Goal: Check status: Check status

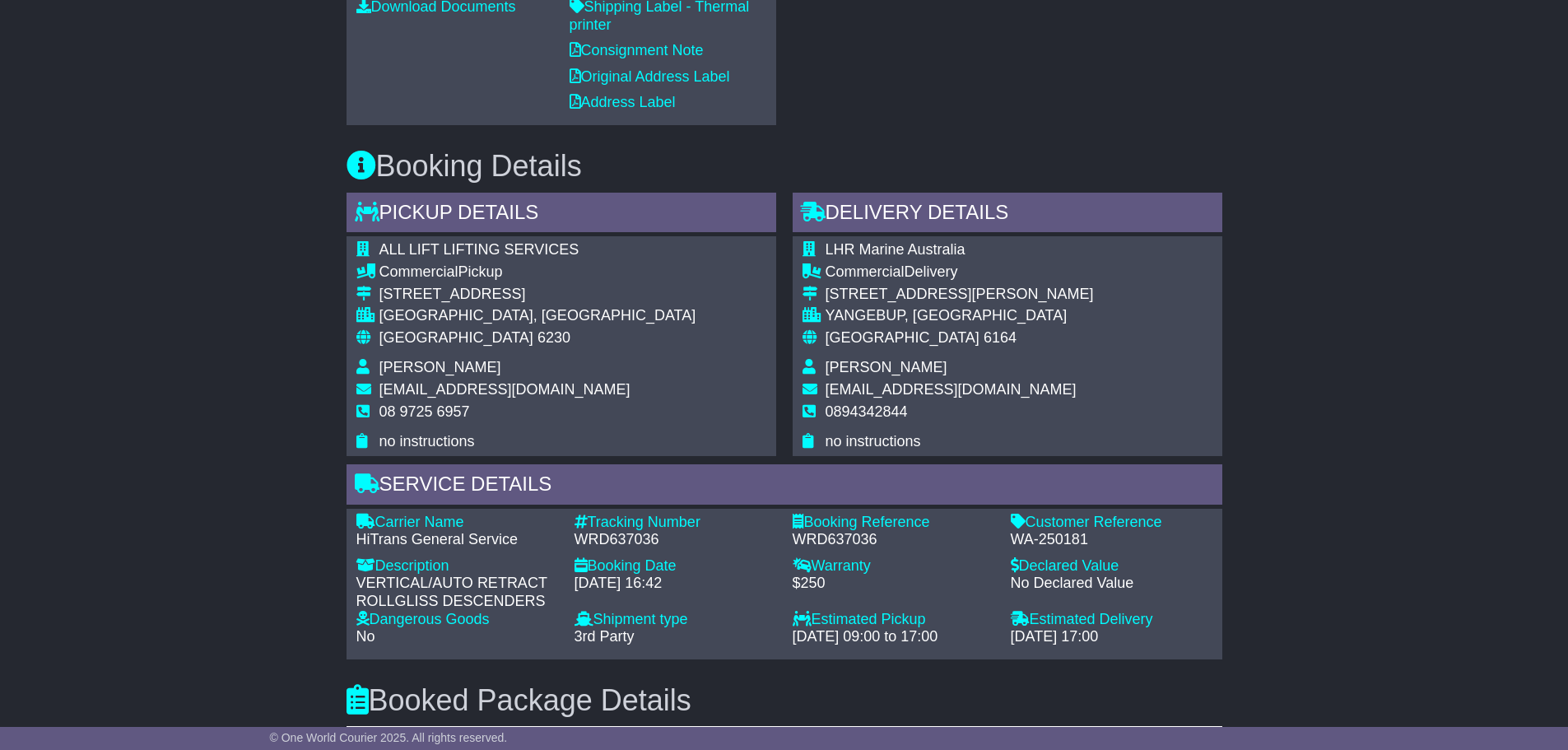
scroll to position [903, 0]
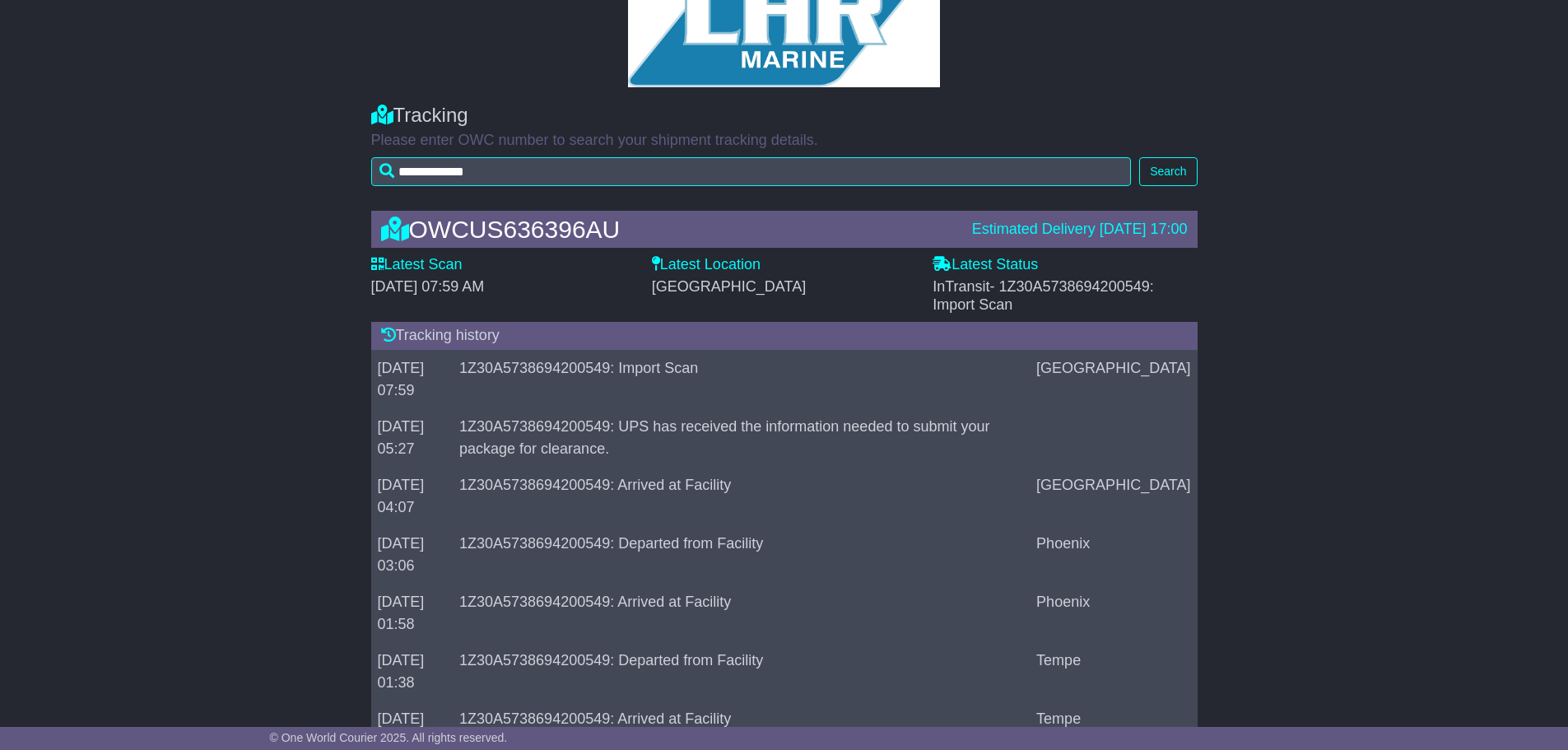
scroll to position [384, 0]
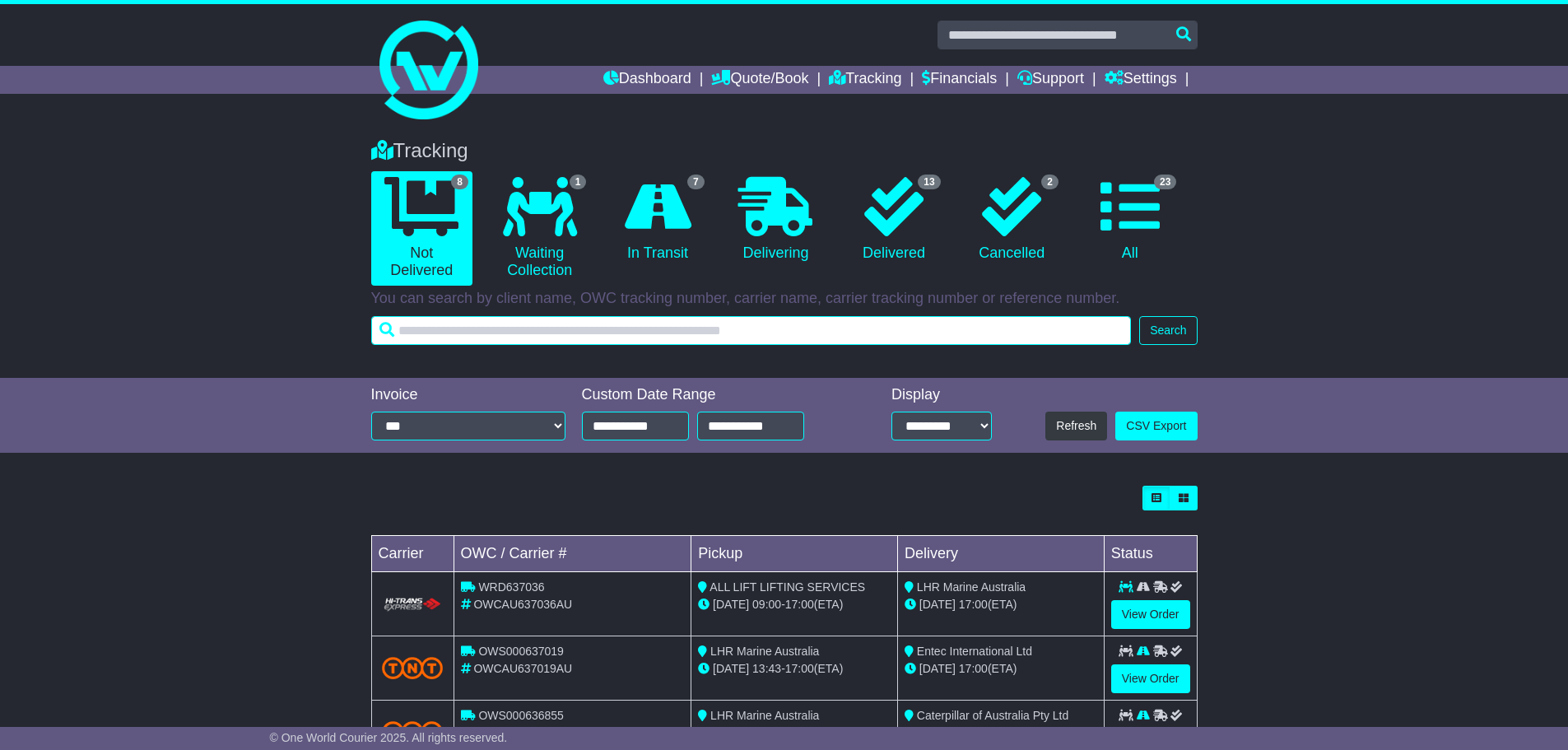
click at [539, 337] on input "text" at bounding box center [751, 330] width 760 height 29
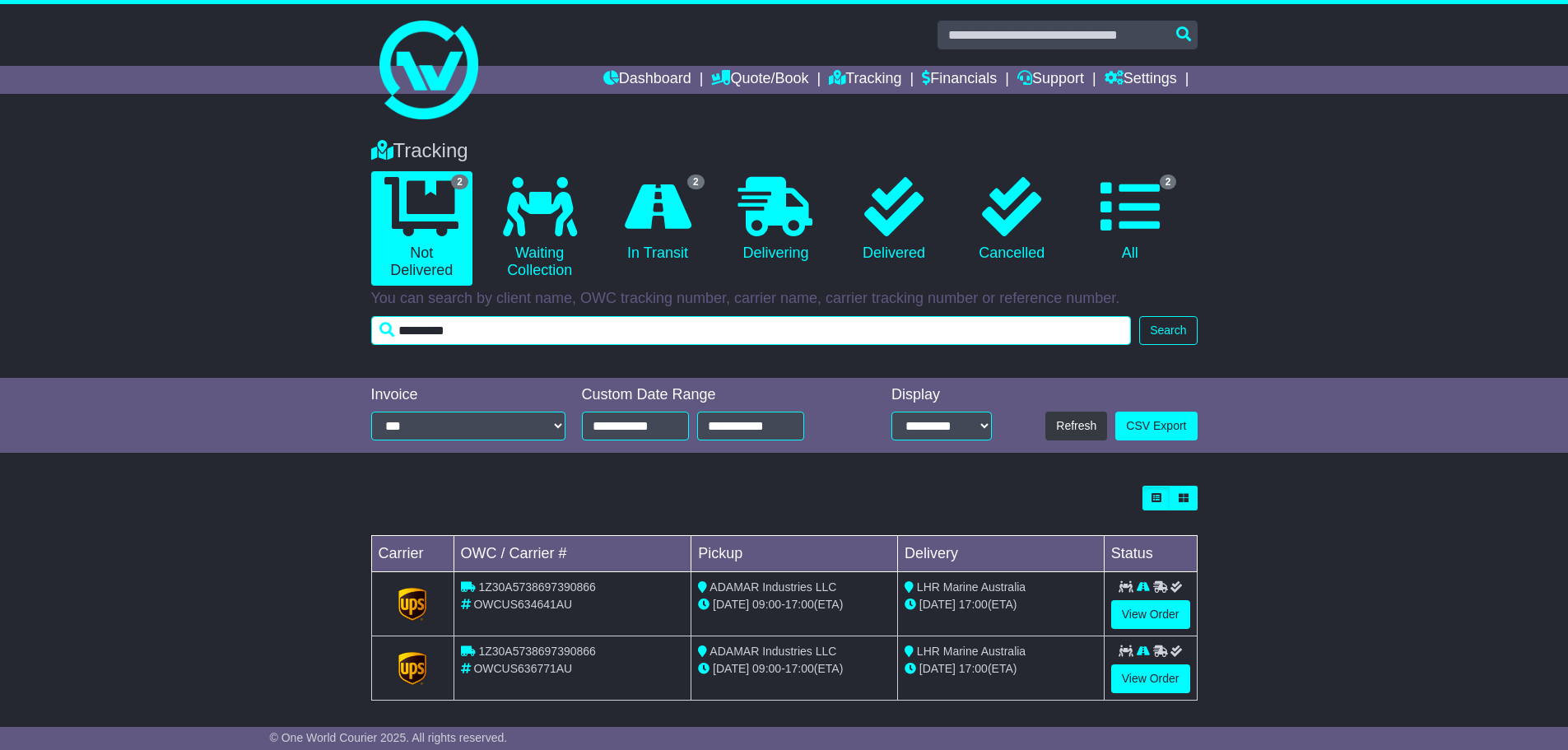
click at [481, 328] on input "*********" at bounding box center [751, 330] width 760 height 29
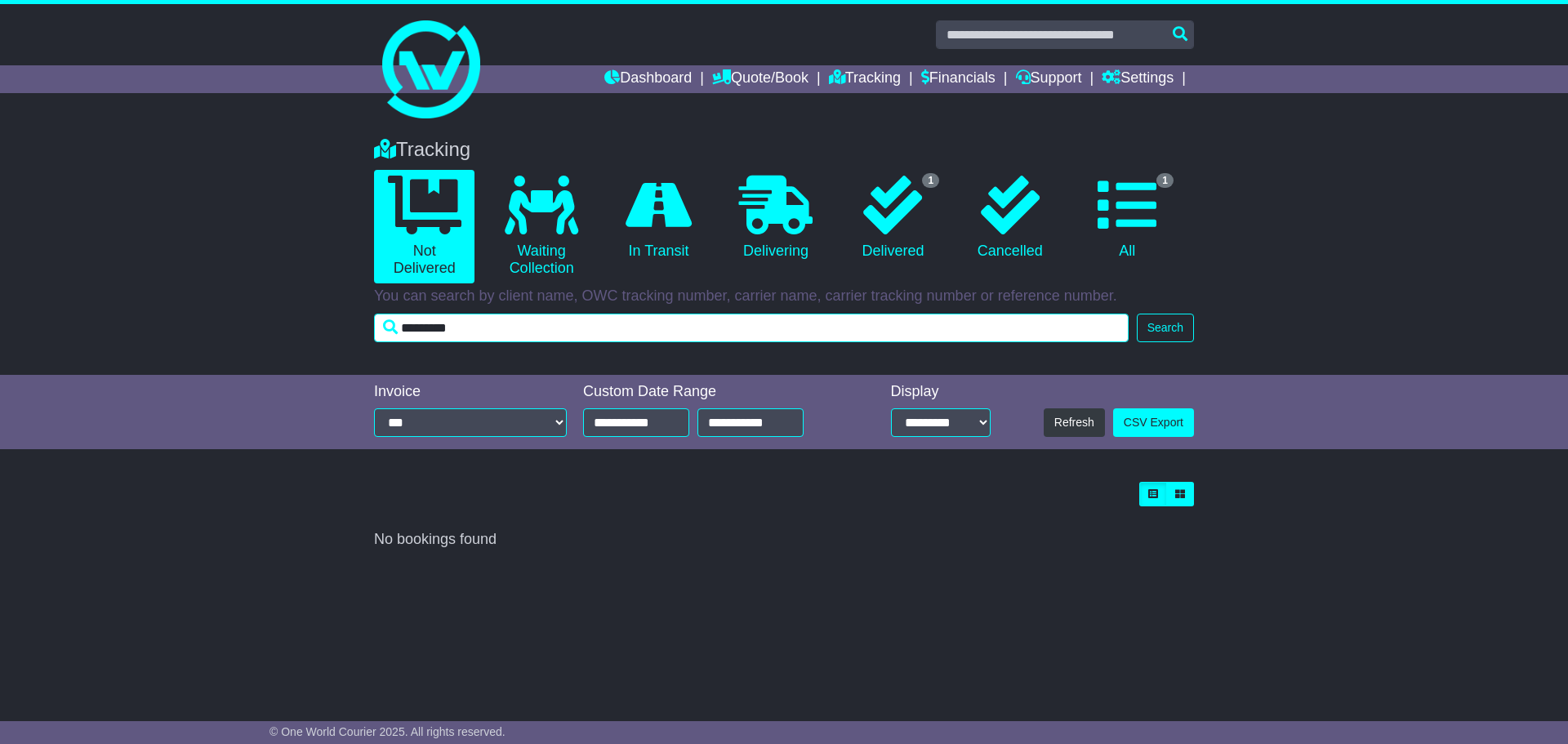
click at [487, 325] on input "*********" at bounding box center [752, 327] width 754 height 29
type input "*"
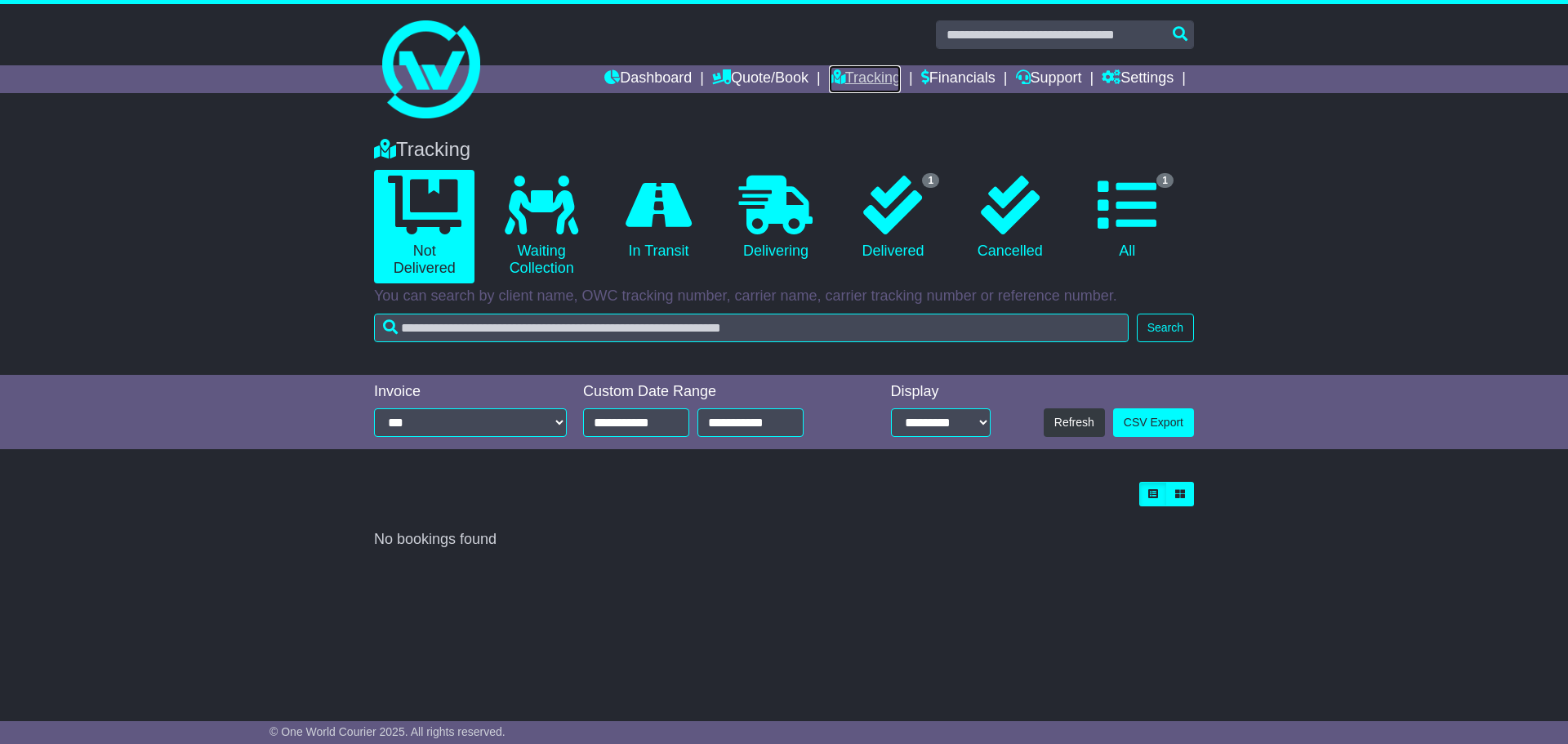
click at [865, 79] on link "Tracking" at bounding box center [864, 79] width 72 height 28
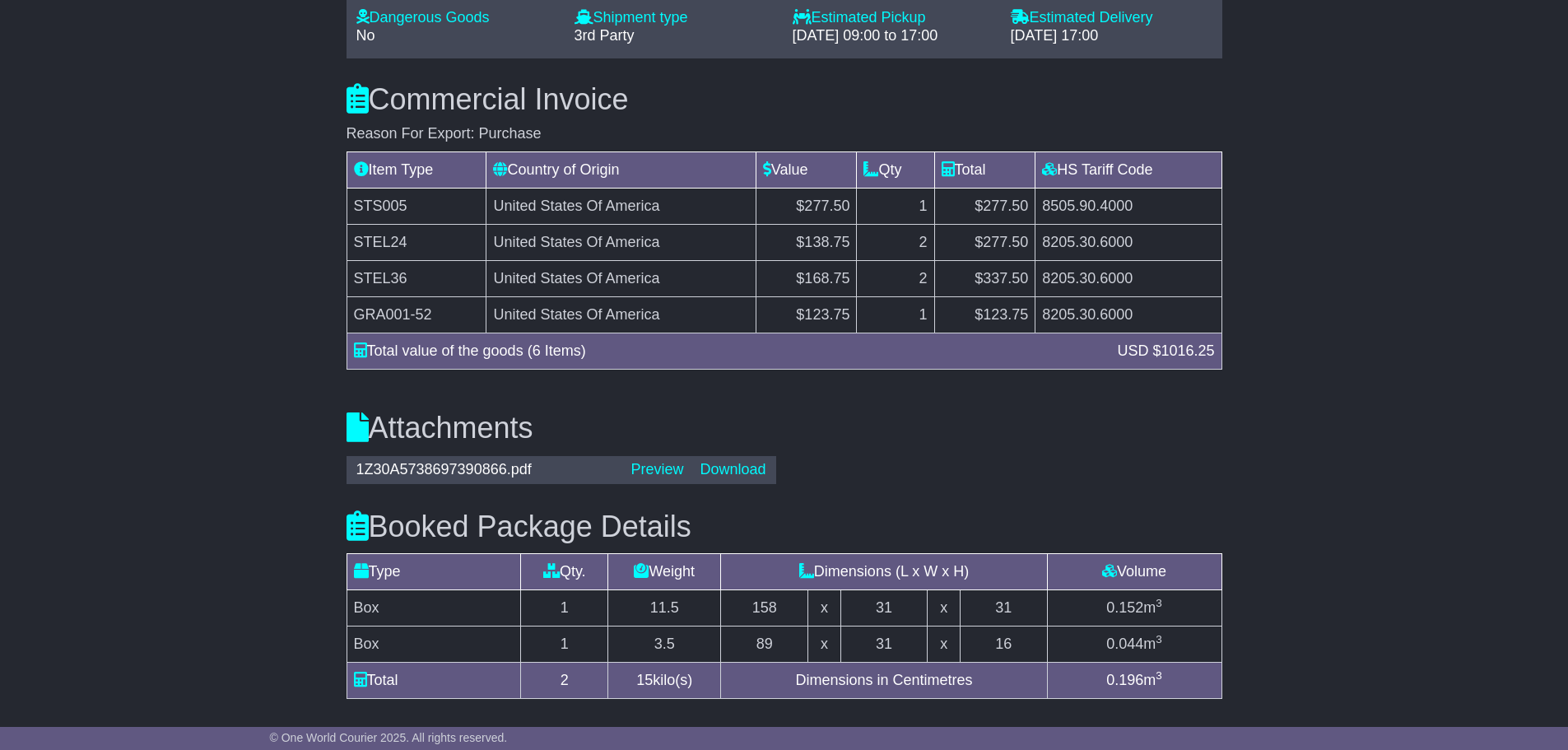
scroll to position [1417, 0]
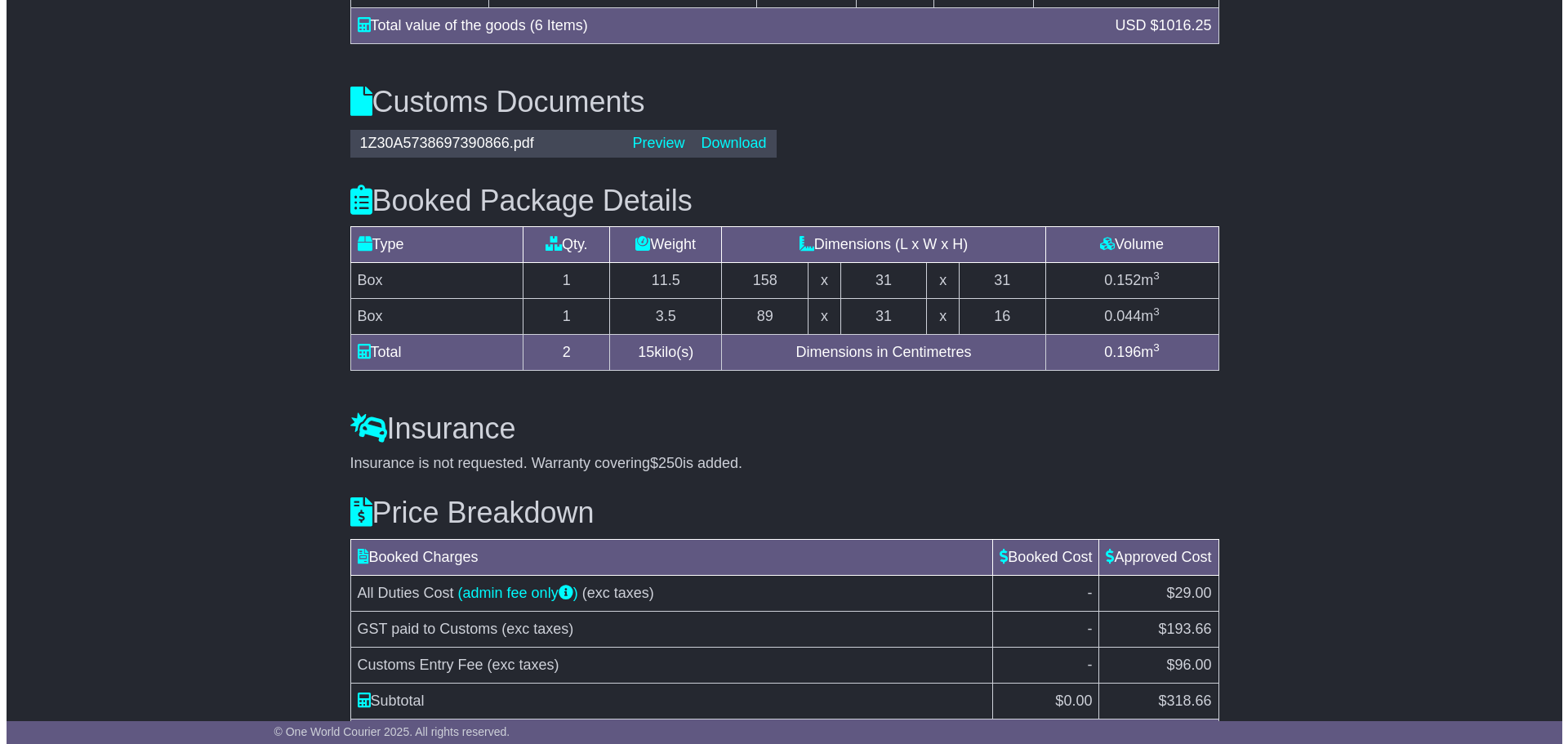
scroll to position [1632, 0]
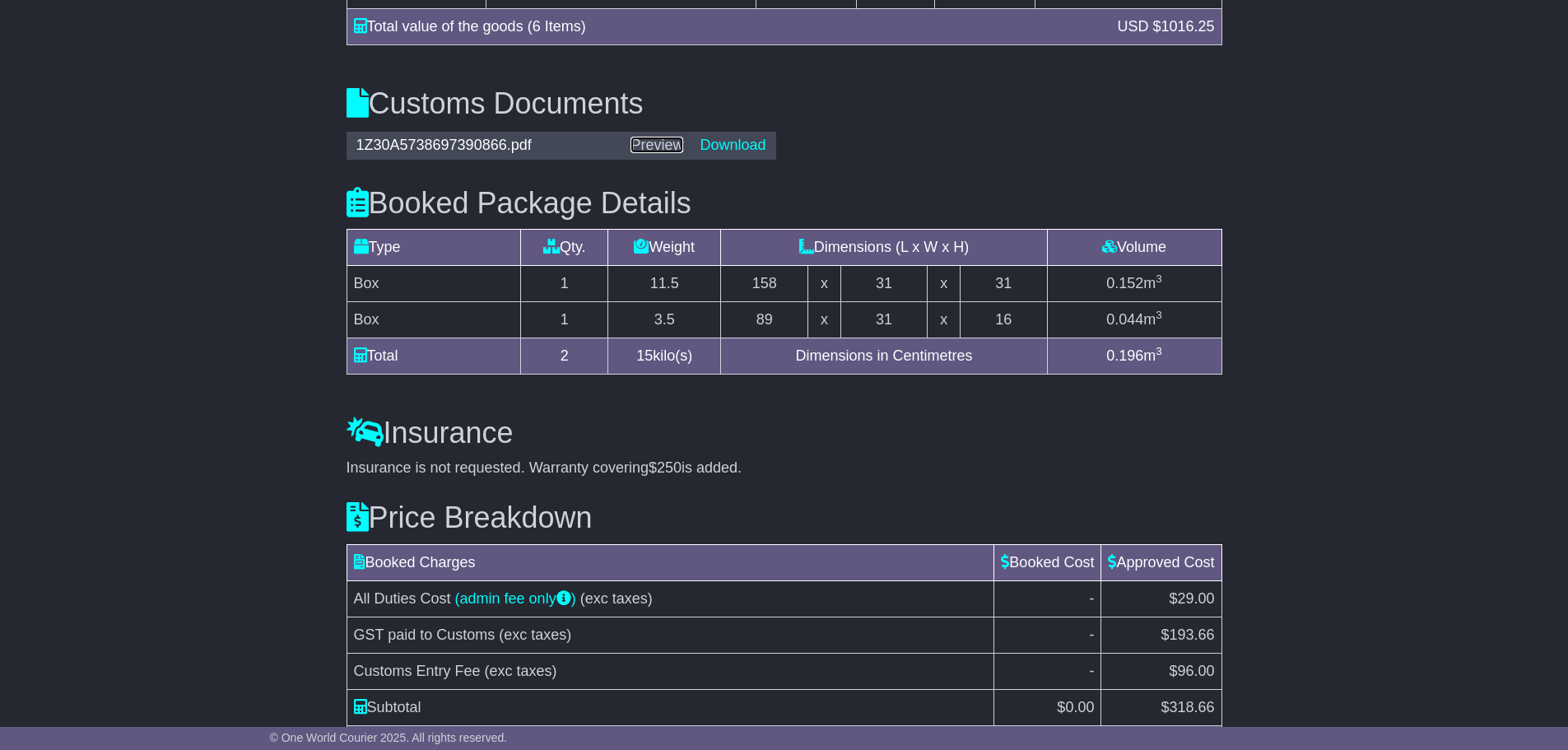
click at [658, 144] on link "Preview" at bounding box center [657, 145] width 53 height 17
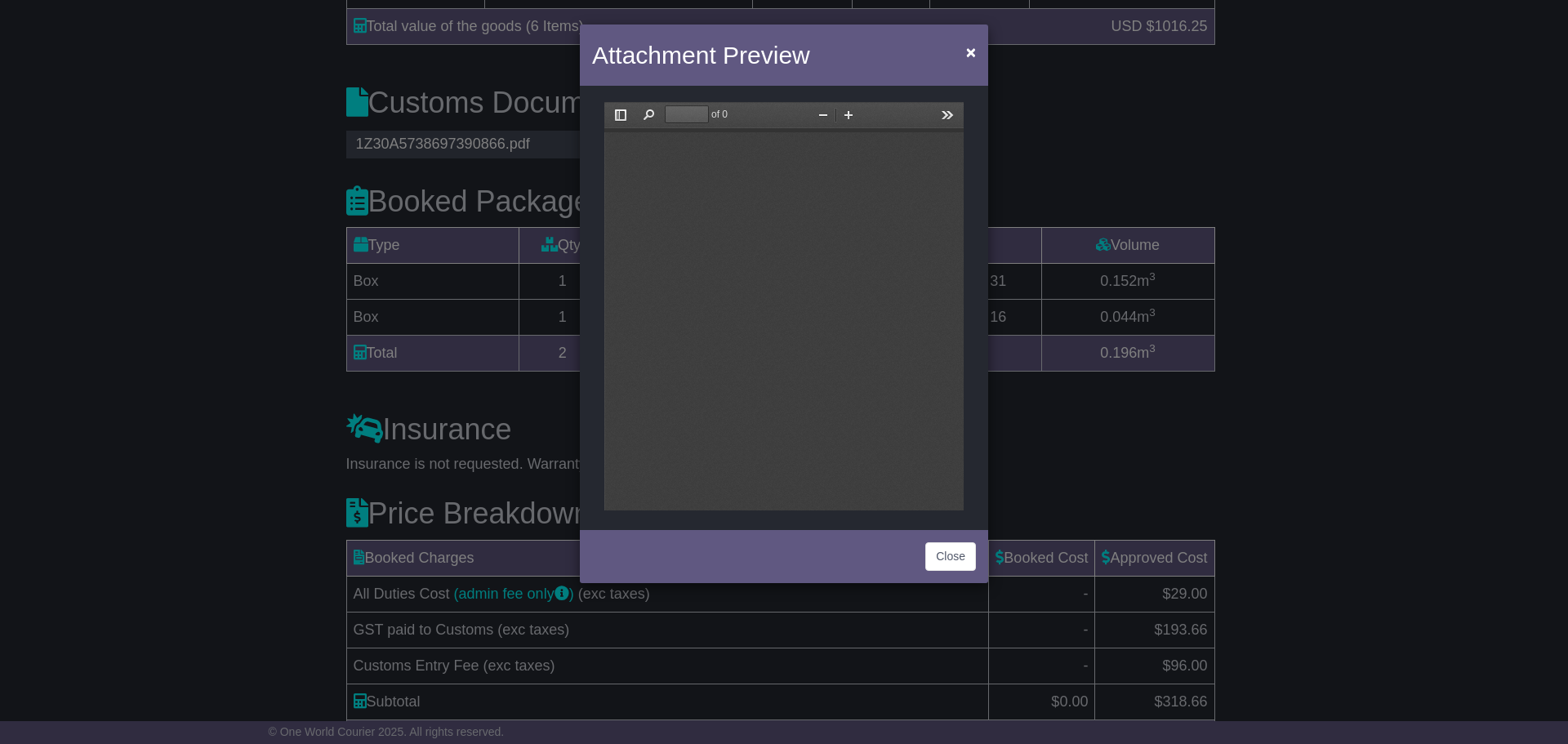
scroll to position [0, 0]
type input "*"
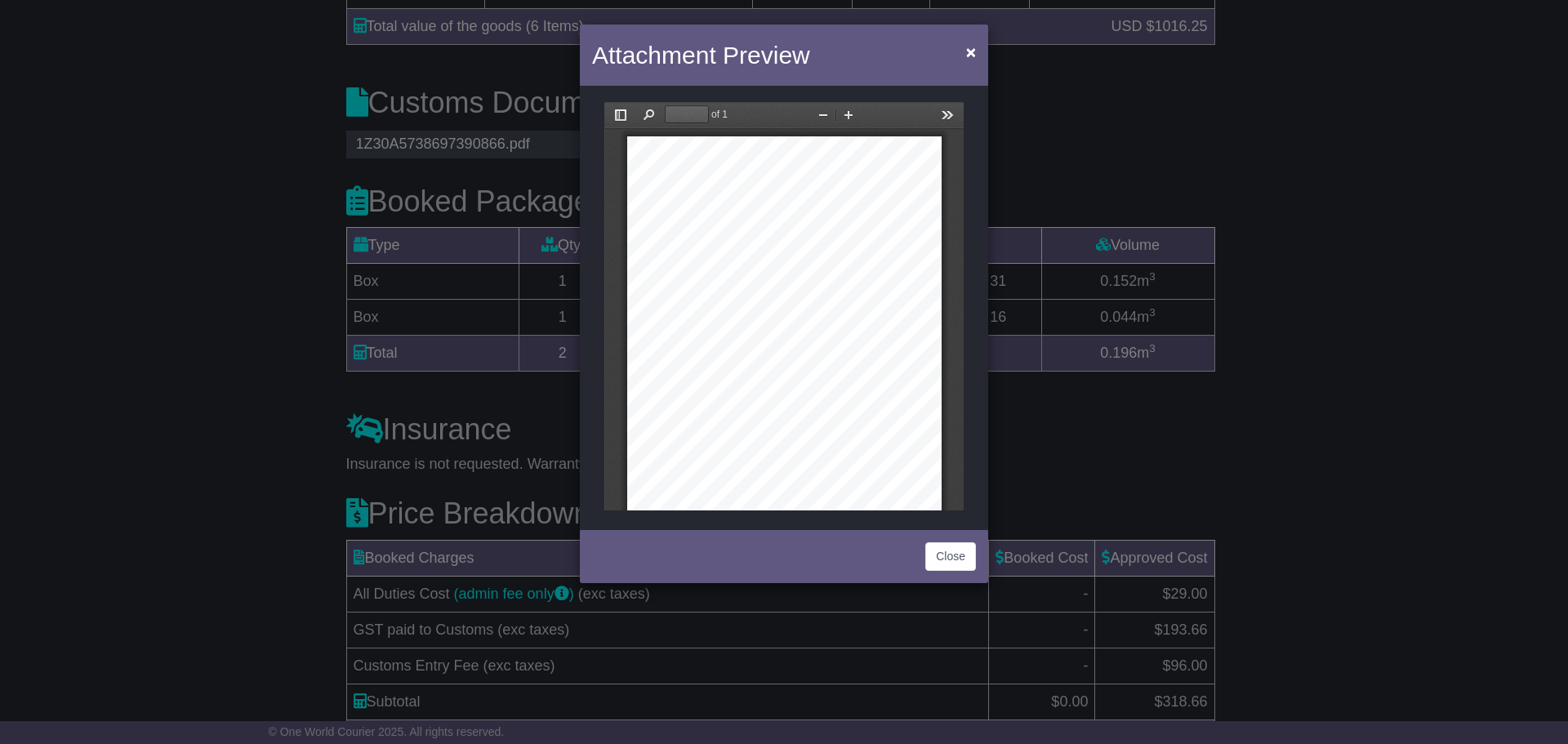
scroll to position [8, 0]
click at [849, 114] on button "Zoom In" at bounding box center [849, 115] width 26 height 20
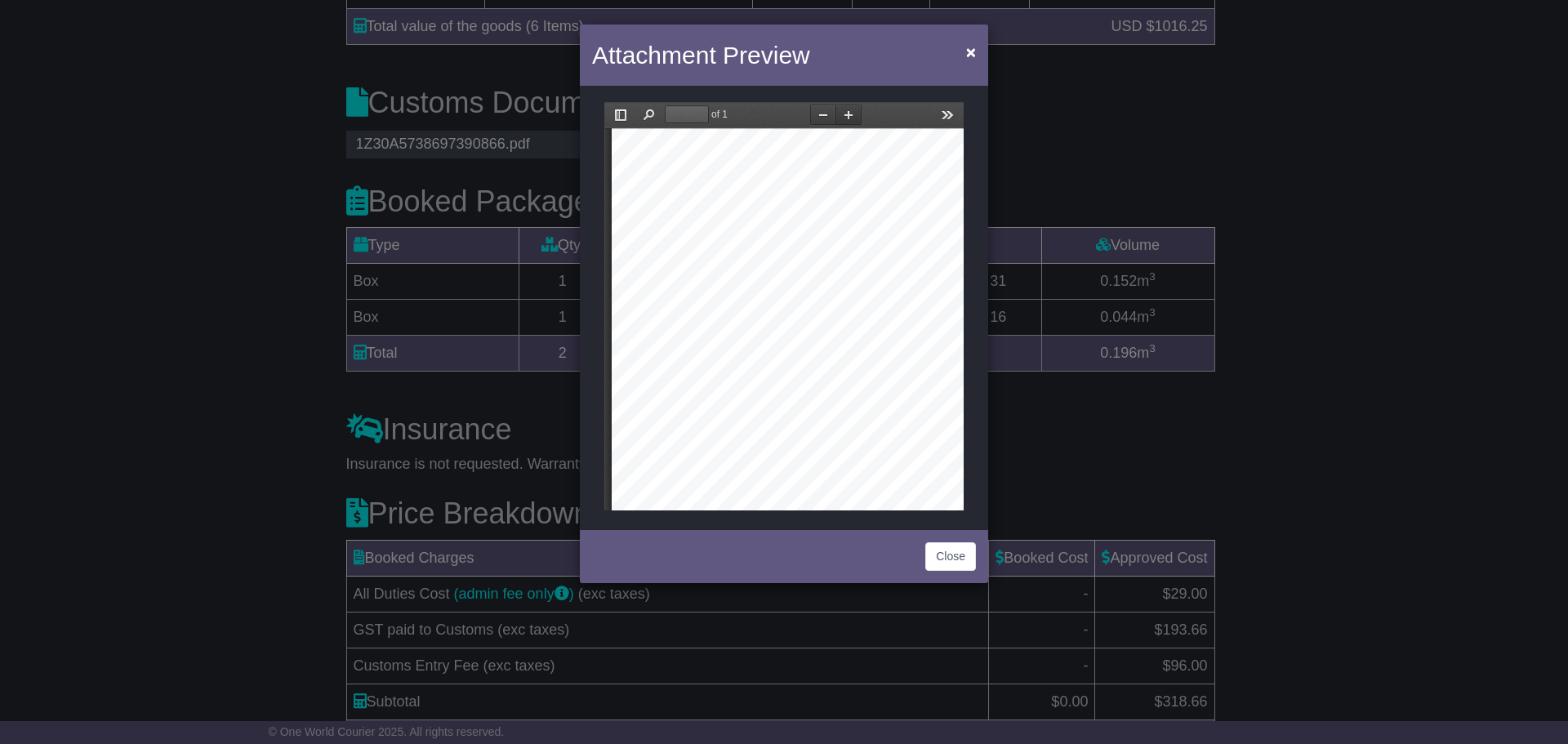
click at [849, 114] on button "Zoom In" at bounding box center [849, 115] width 26 height 20
click at [848, 115] on button "Zoom In" at bounding box center [849, 115] width 26 height 20
click at [848, 116] on button "Zoom In" at bounding box center [849, 115] width 26 height 20
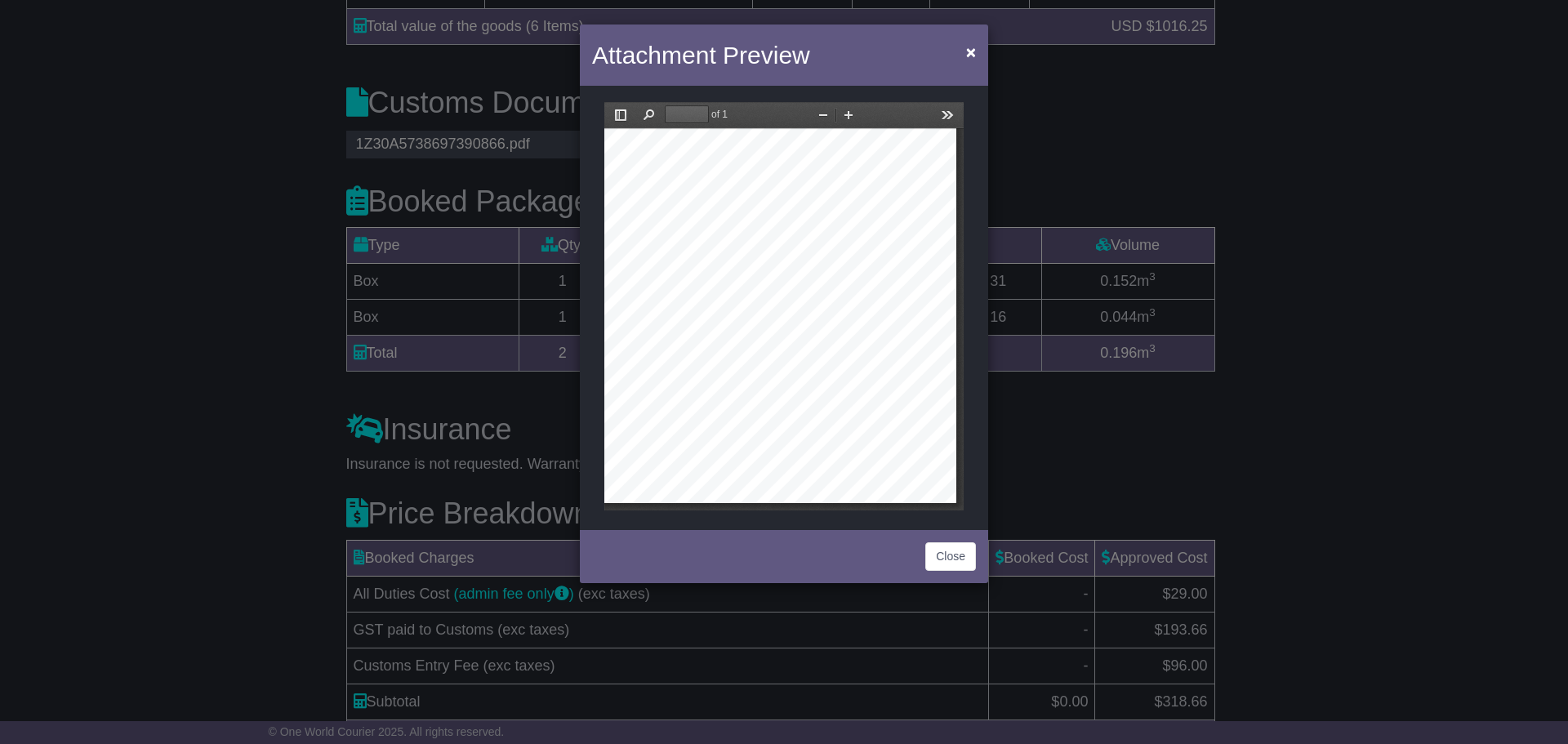
scroll to position [421, 267]
click at [847, 113] on button "Zoom In" at bounding box center [849, 115] width 26 height 20
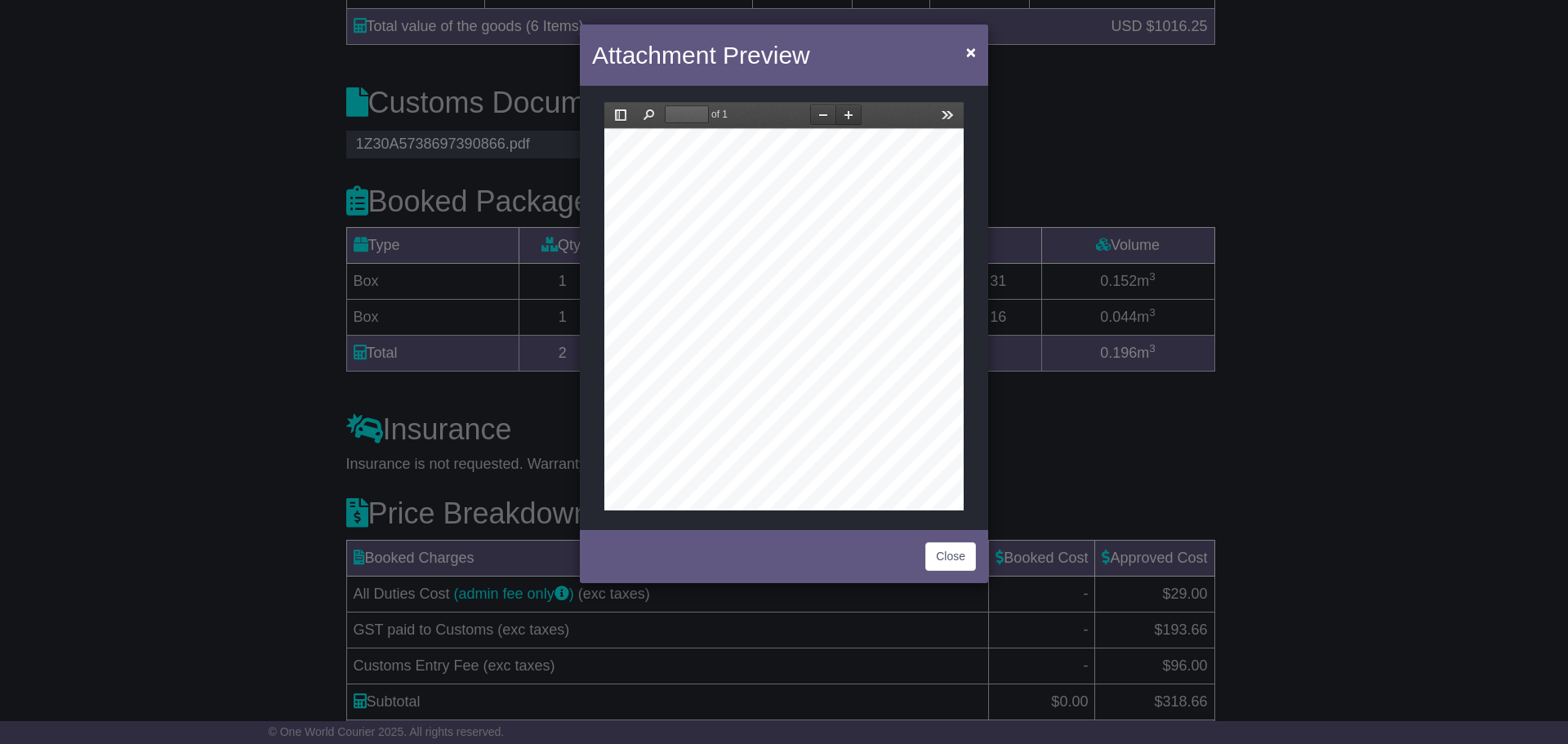
click at [847, 113] on button "Zoom In" at bounding box center [849, 115] width 26 height 20
click at [847, 115] on button "Zoom In" at bounding box center [849, 115] width 26 height 20
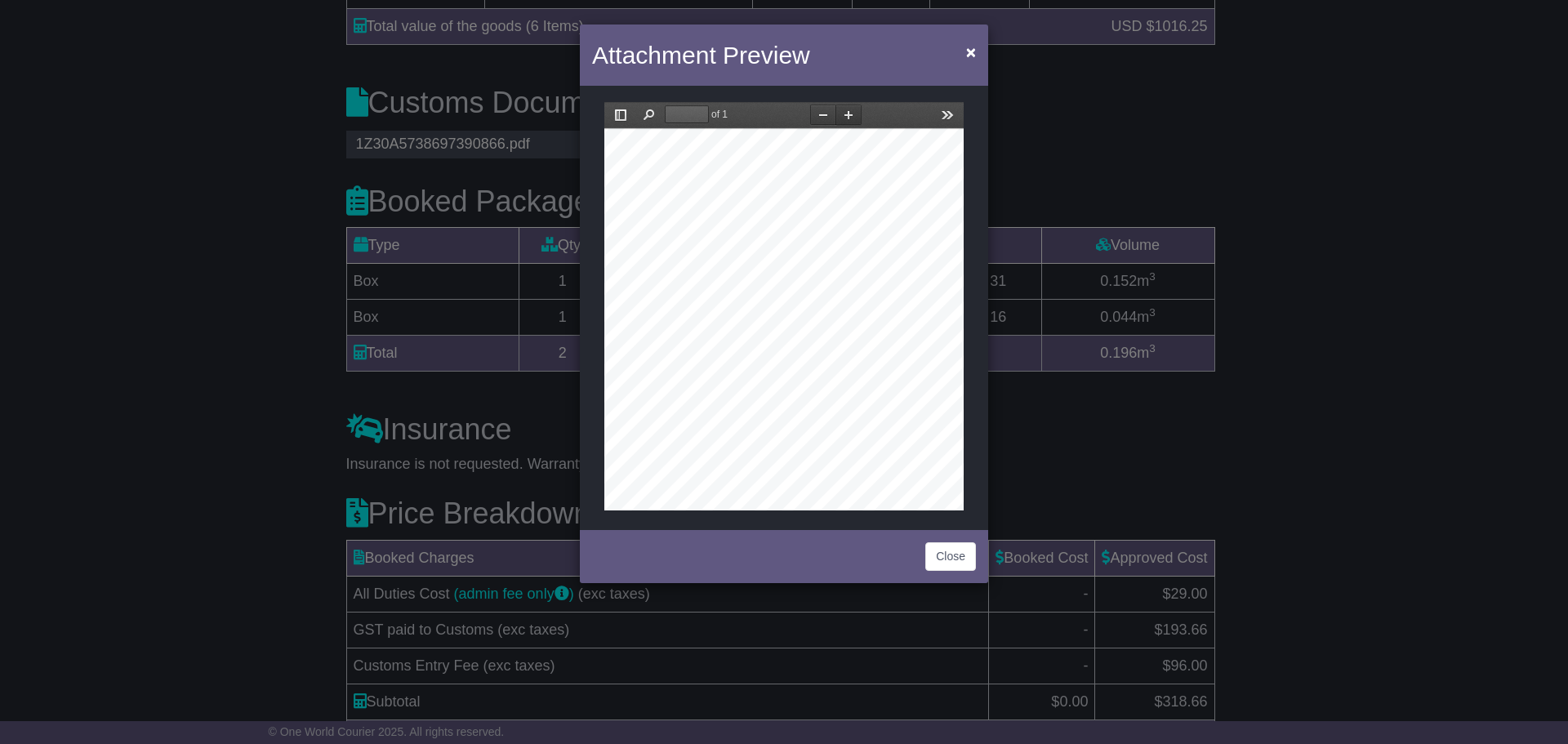
click at [852, 116] on button "Zoom In" at bounding box center [849, 115] width 26 height 20
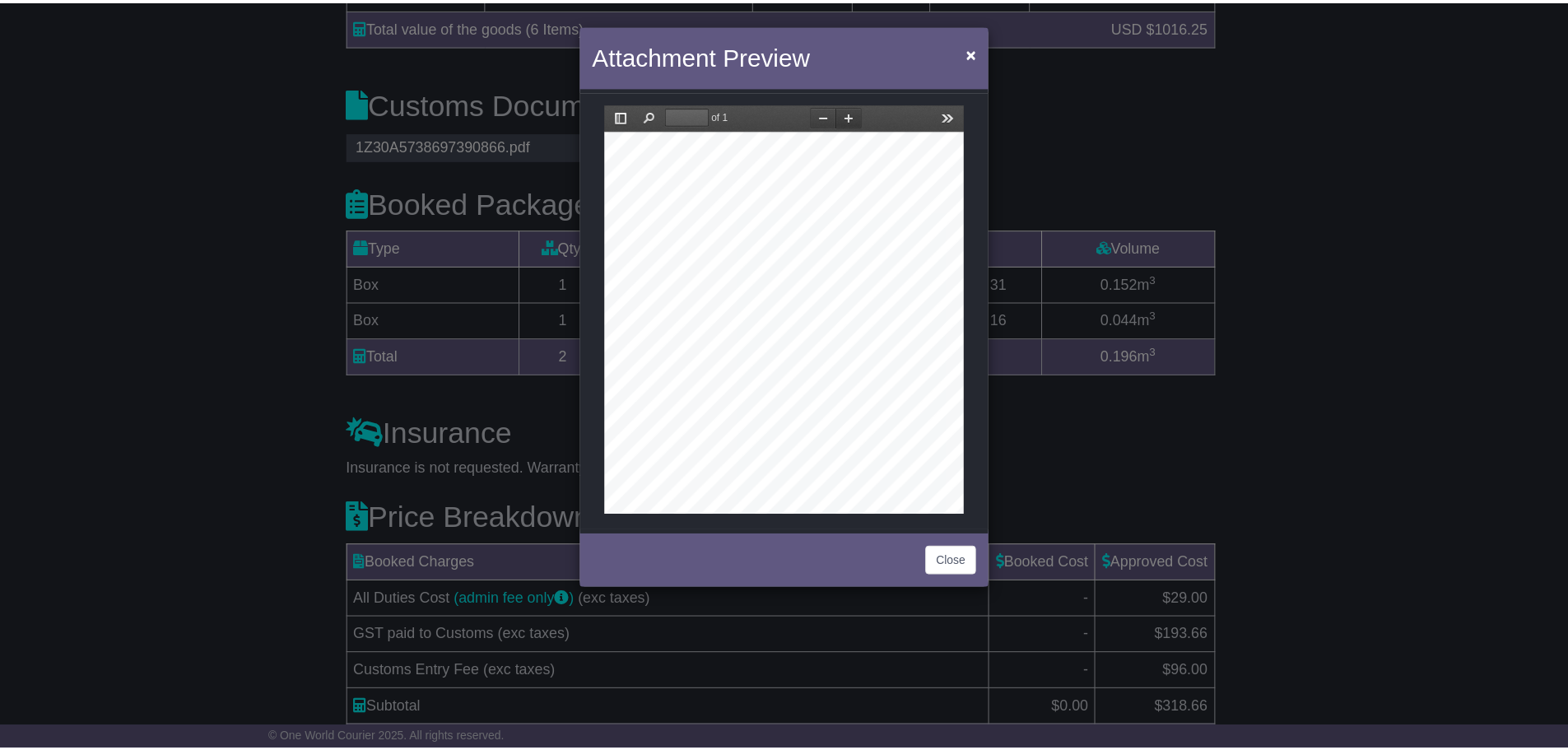
scroll to position [796, 692]
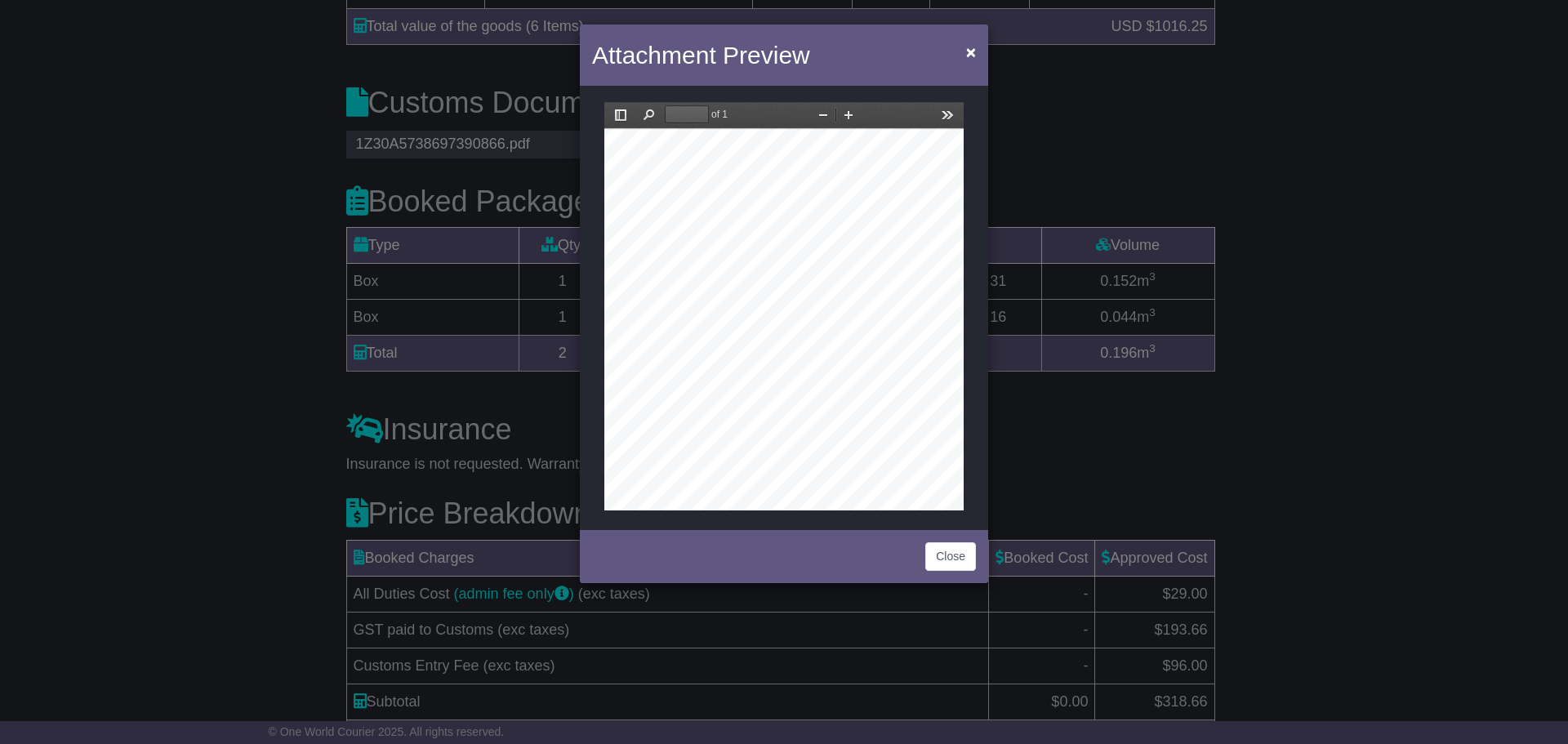
click at [1166, 154] on div "Attachment Preview × Close" at bounding box center [784, 372] width 1568 height 744
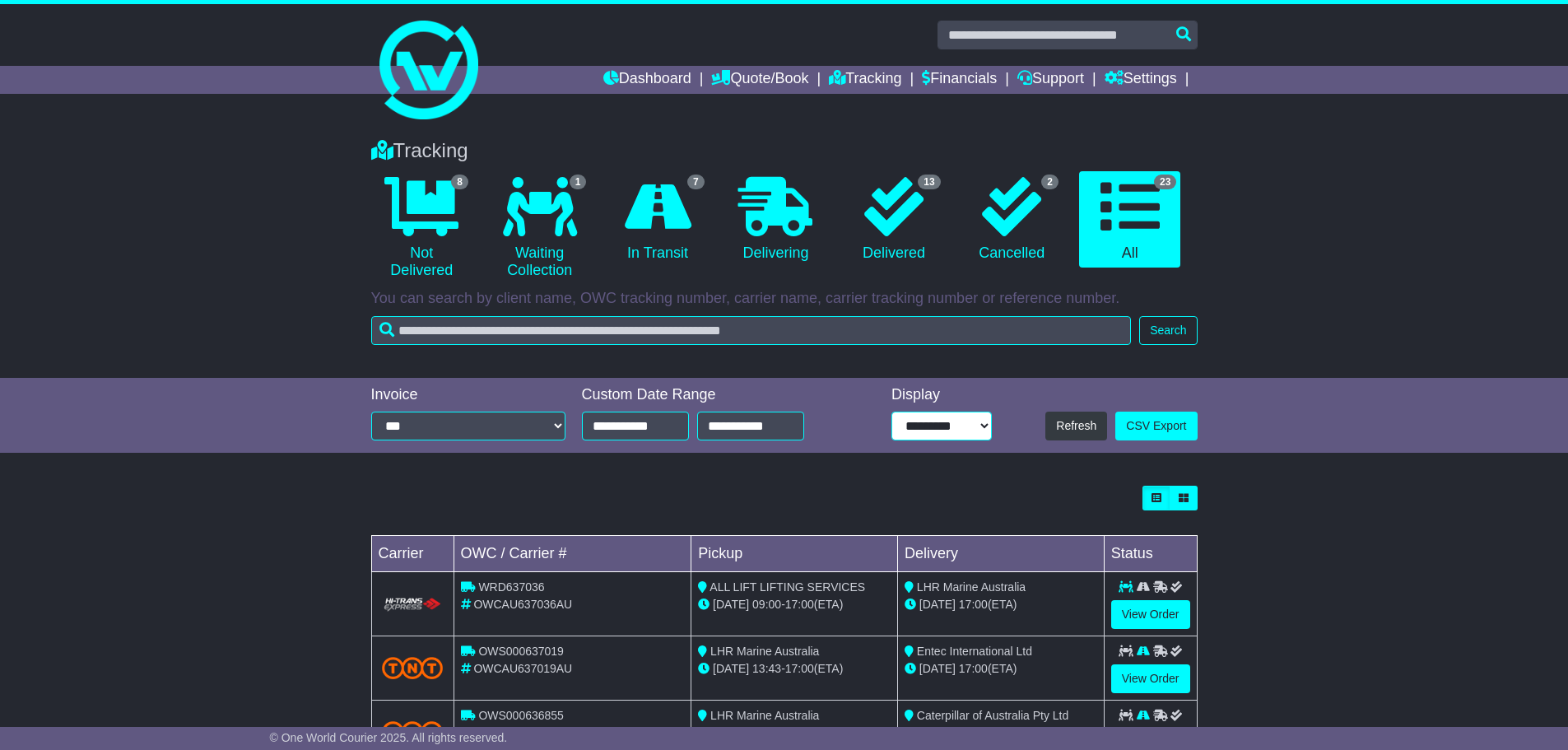
click at [988, 427] on select "**********" at bounding box center [942, 426] width 101 height 29
select select "**"
click at [892, 412] on select "**********" at bounding box center [942, 426] width 101 height 29
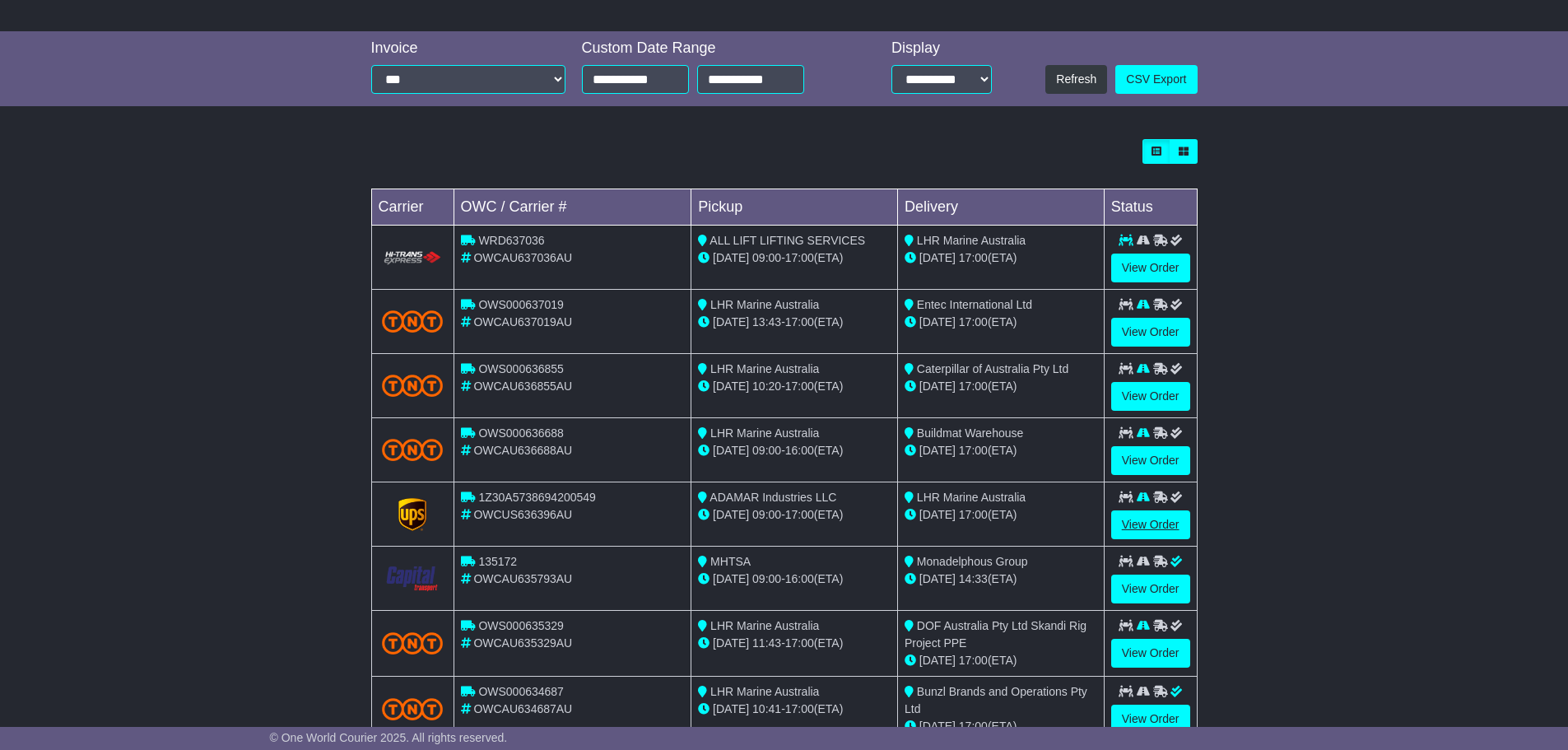
scroll to position [329, 0]
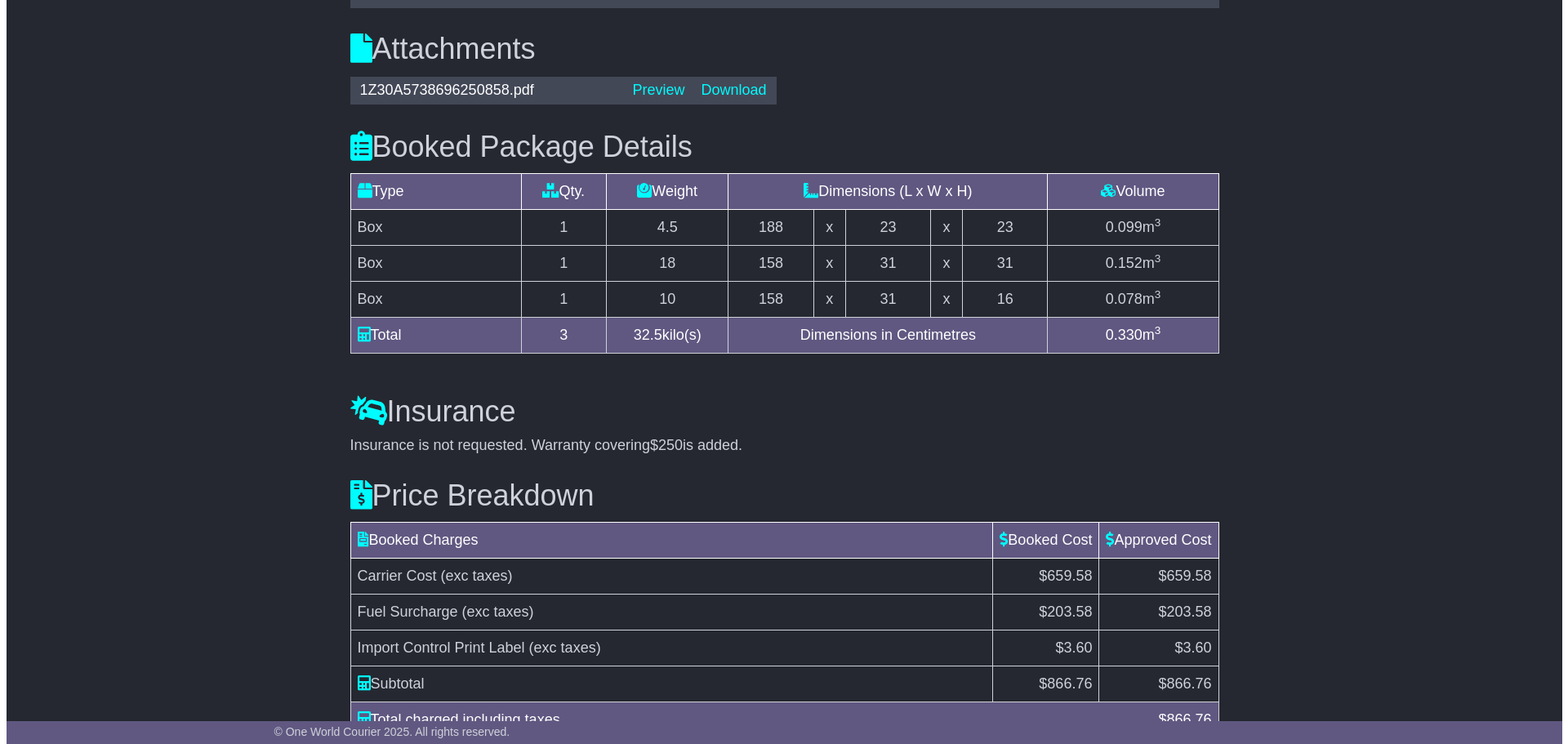
scroll to position [1308, 0]
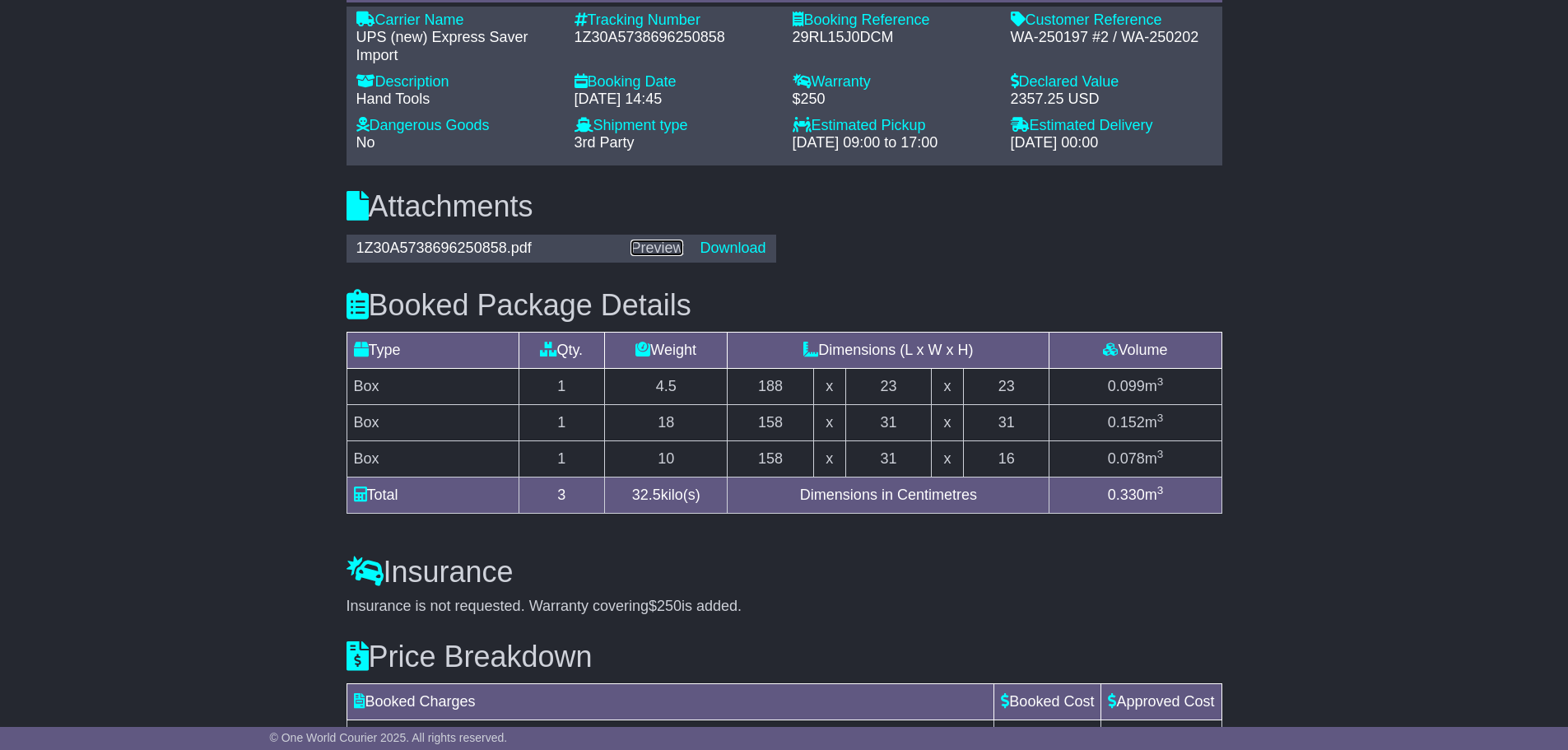
click at [660, 246] on link "Preview" at bounding box center [657, 248] width 53 height 17
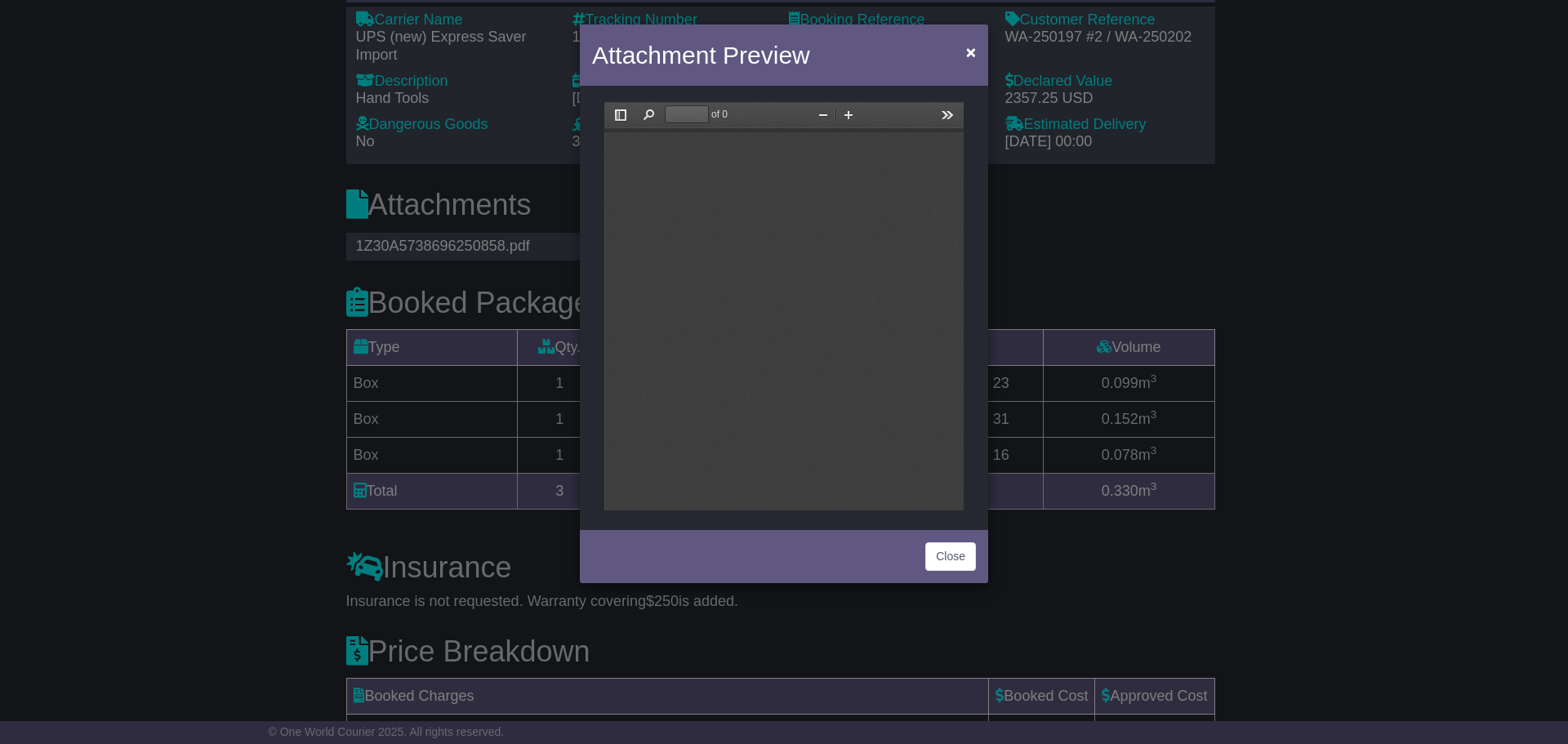
scroll to position [0, 0]
type input "*"
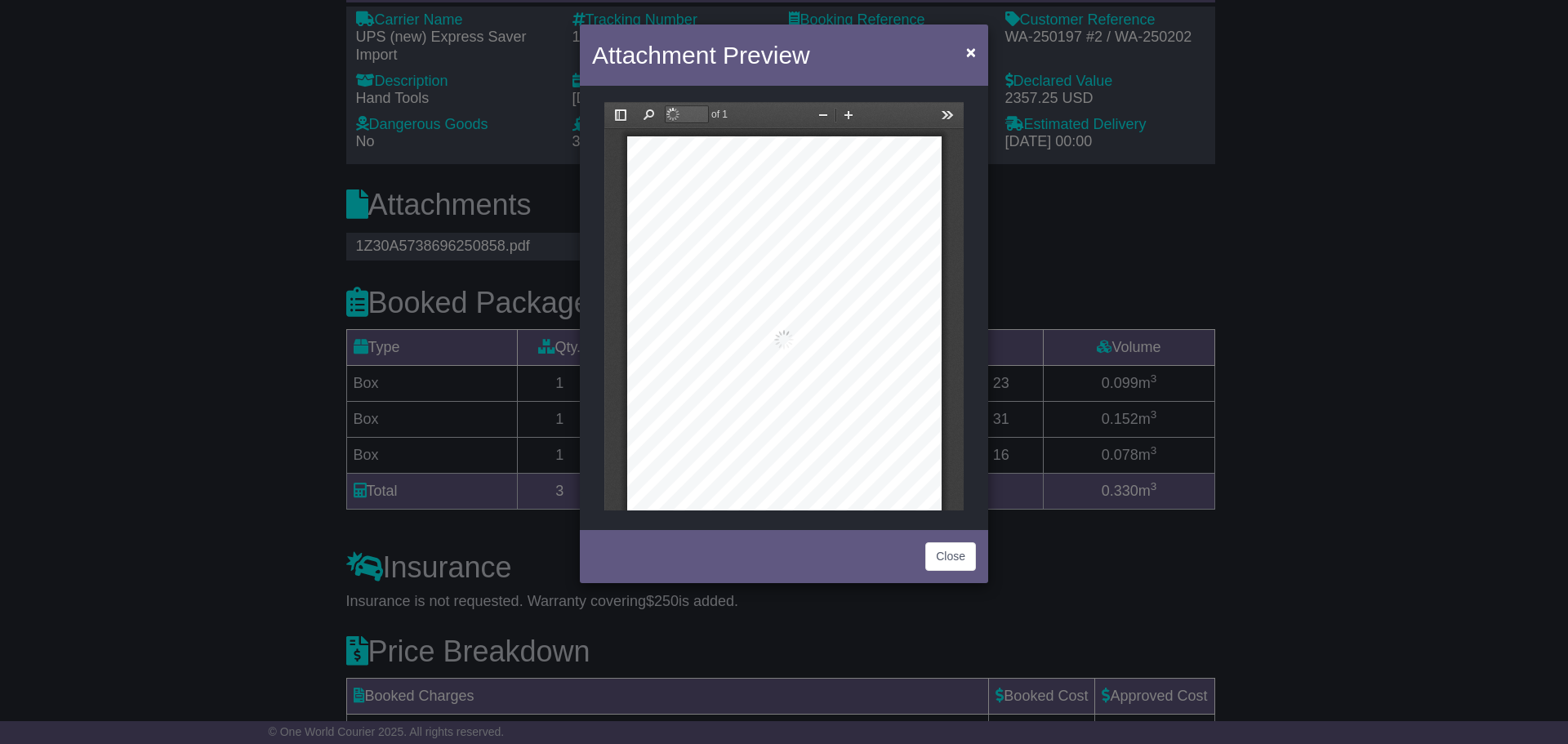
scroll to position [8, 0]
click at [850, 115] on button "Zoom In" at bounding box center [849, 115] width 26 height 20
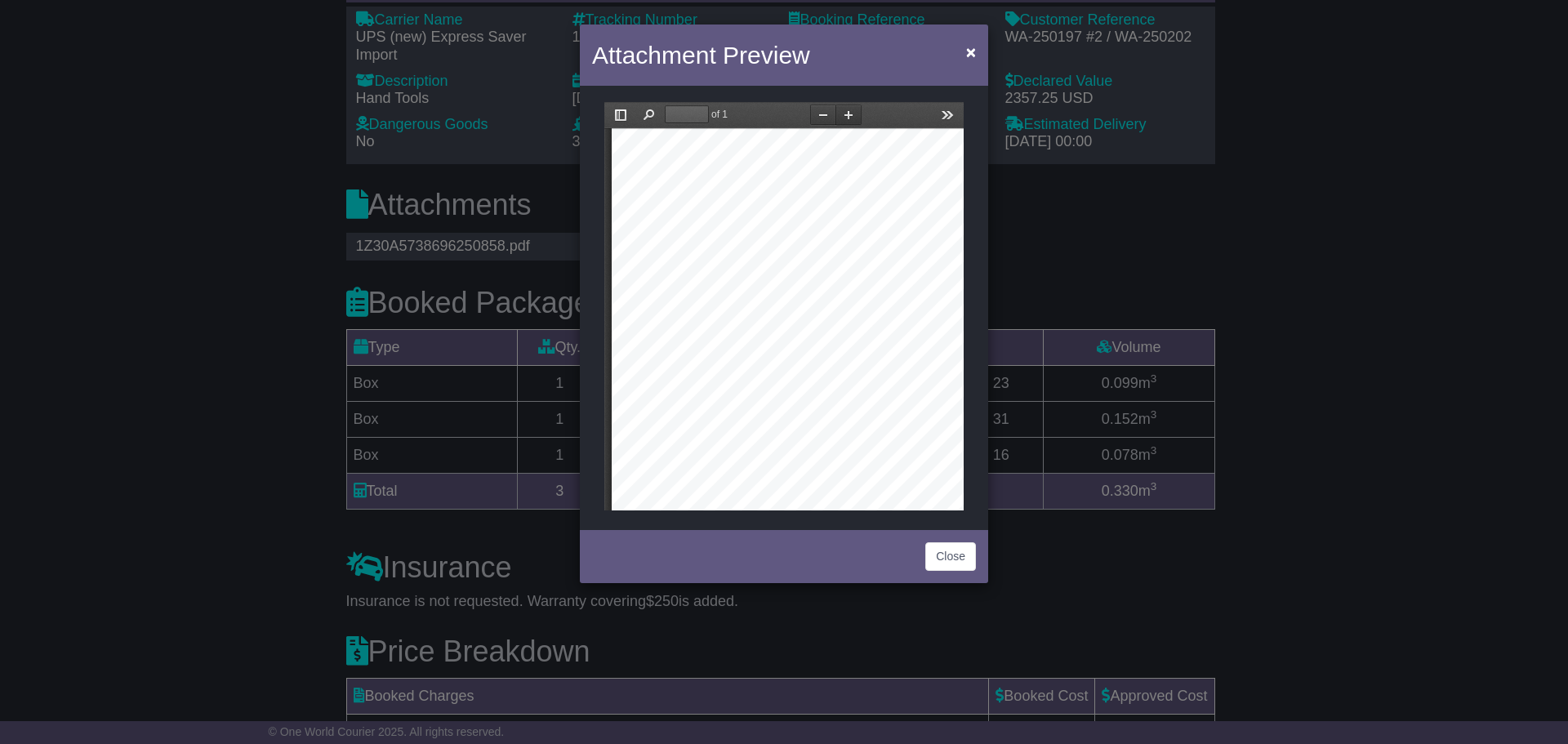
click at [850, 115] on button "Zoom In" at bounding box center [849, 115] width 26 height 20
click at [851, 123] on button "Zoom In" at bounding box center [849, 115] width 26 height 20
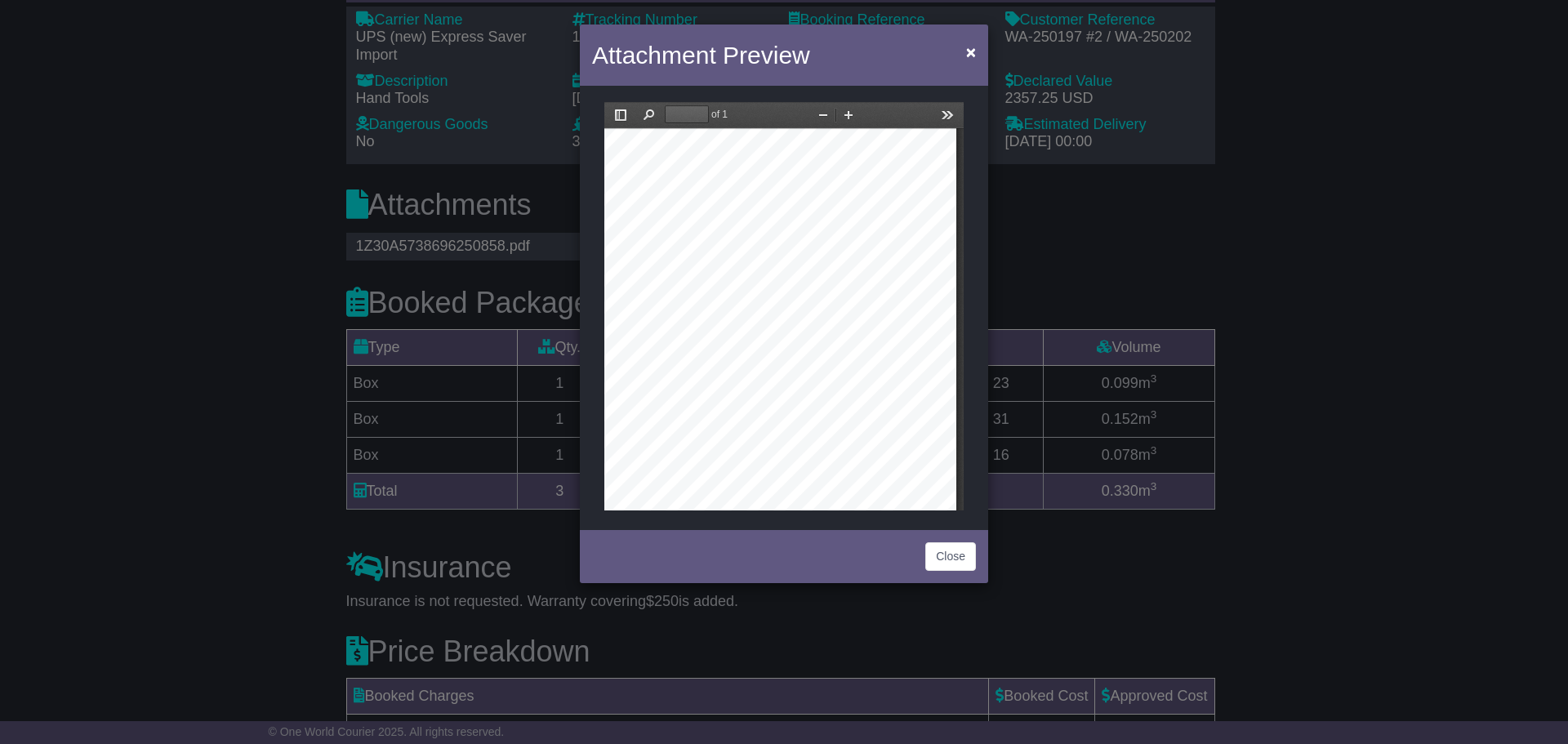
scroll to position [498, 334]
click at [842, 116] on button "Zoom In" at bounding box center [849, 115] width 26 height 20
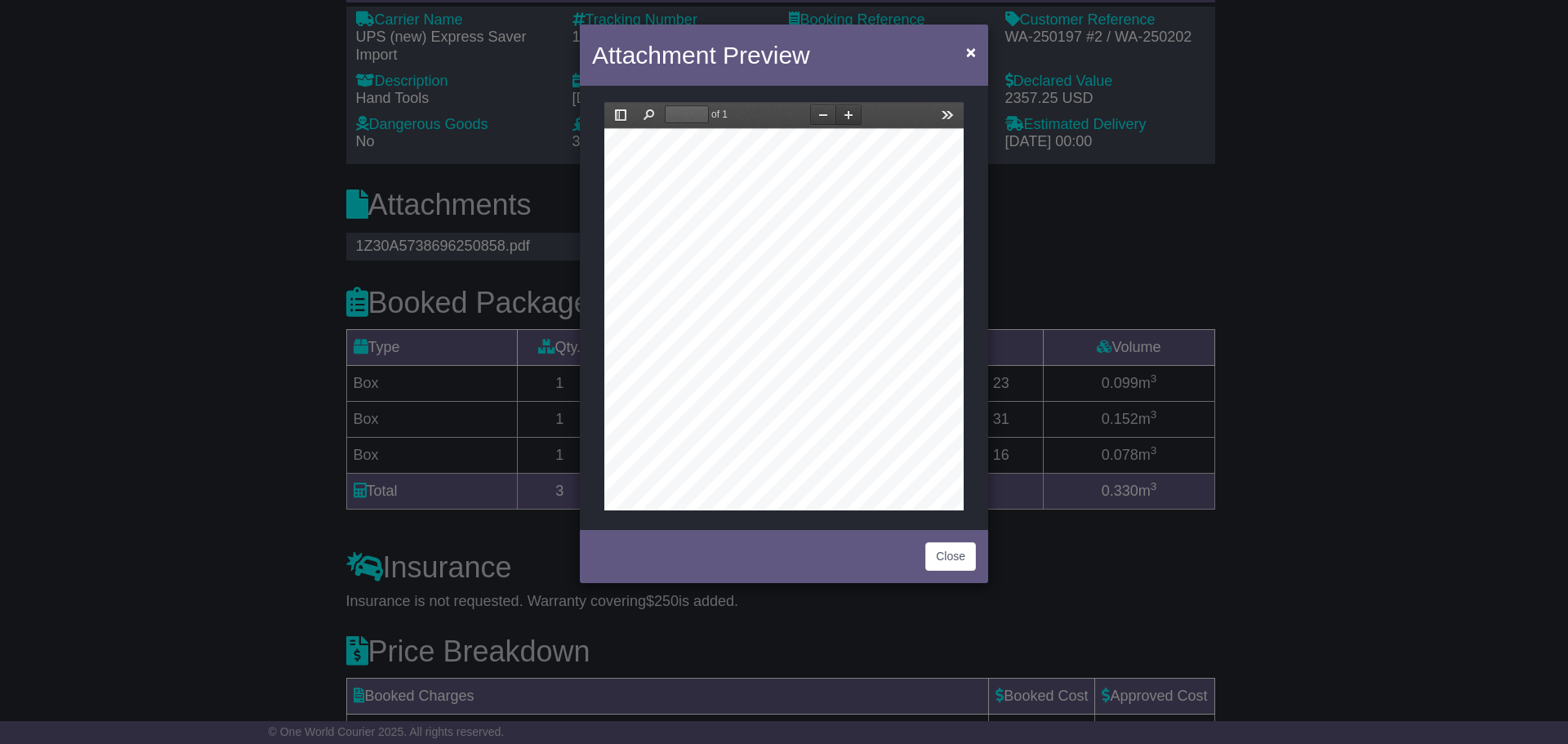
scroll to position [841, 563]
click at [842, 116] on button "Zoom In" at bounding box center [849, 115] width 26 height 20
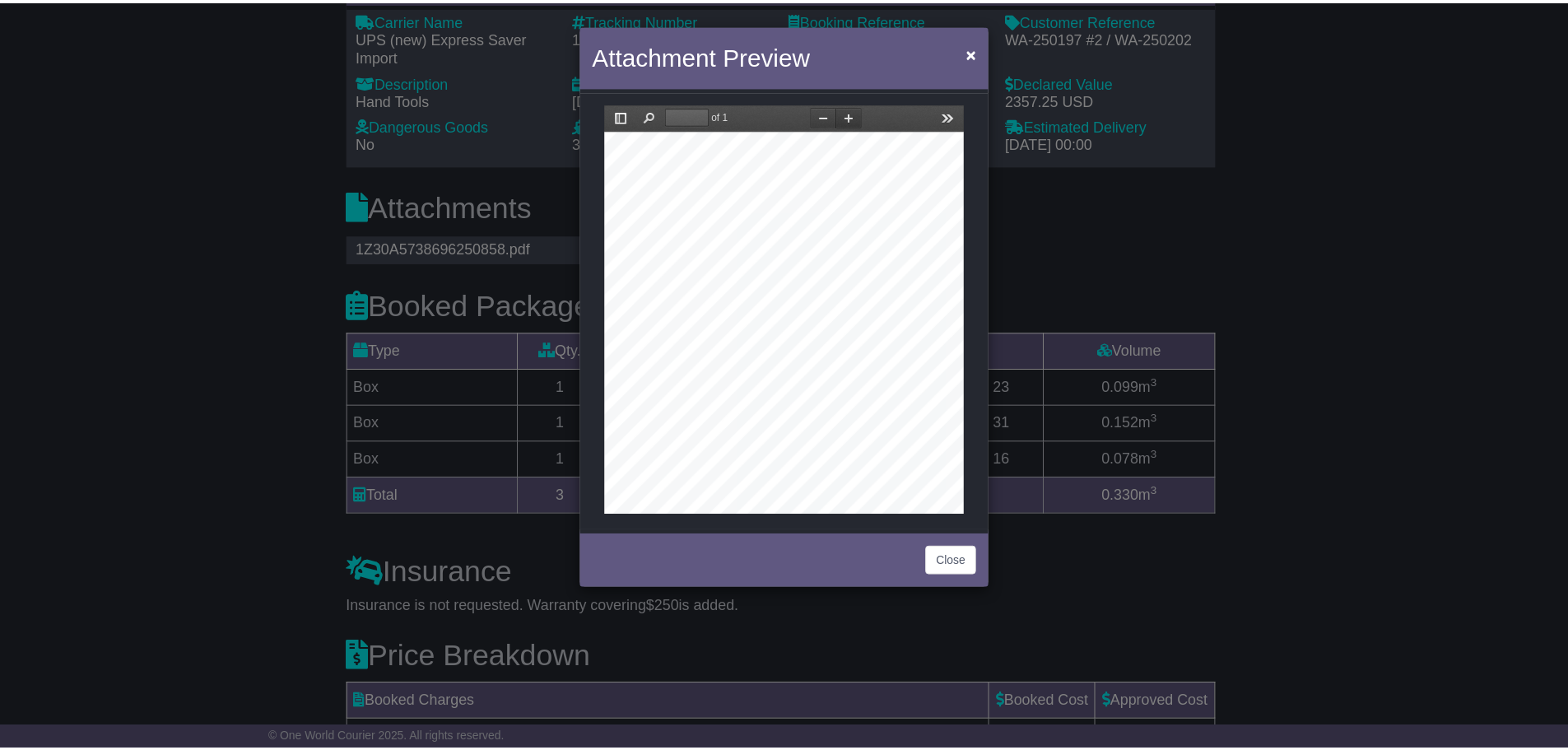
scroll to position [947, 633]
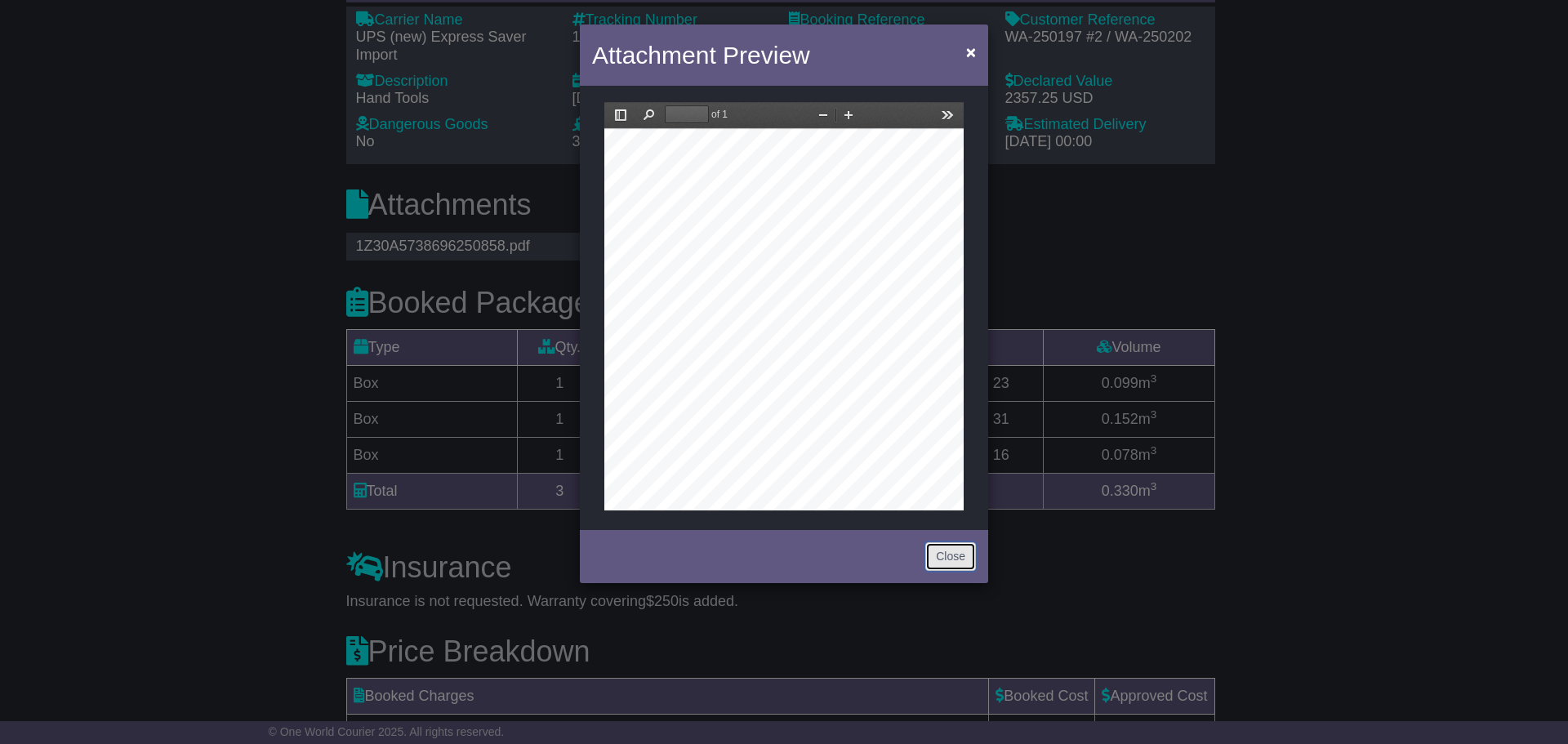
click at [962, 555] on button "Close" at bounding box center [950, 555] width 51 height 29
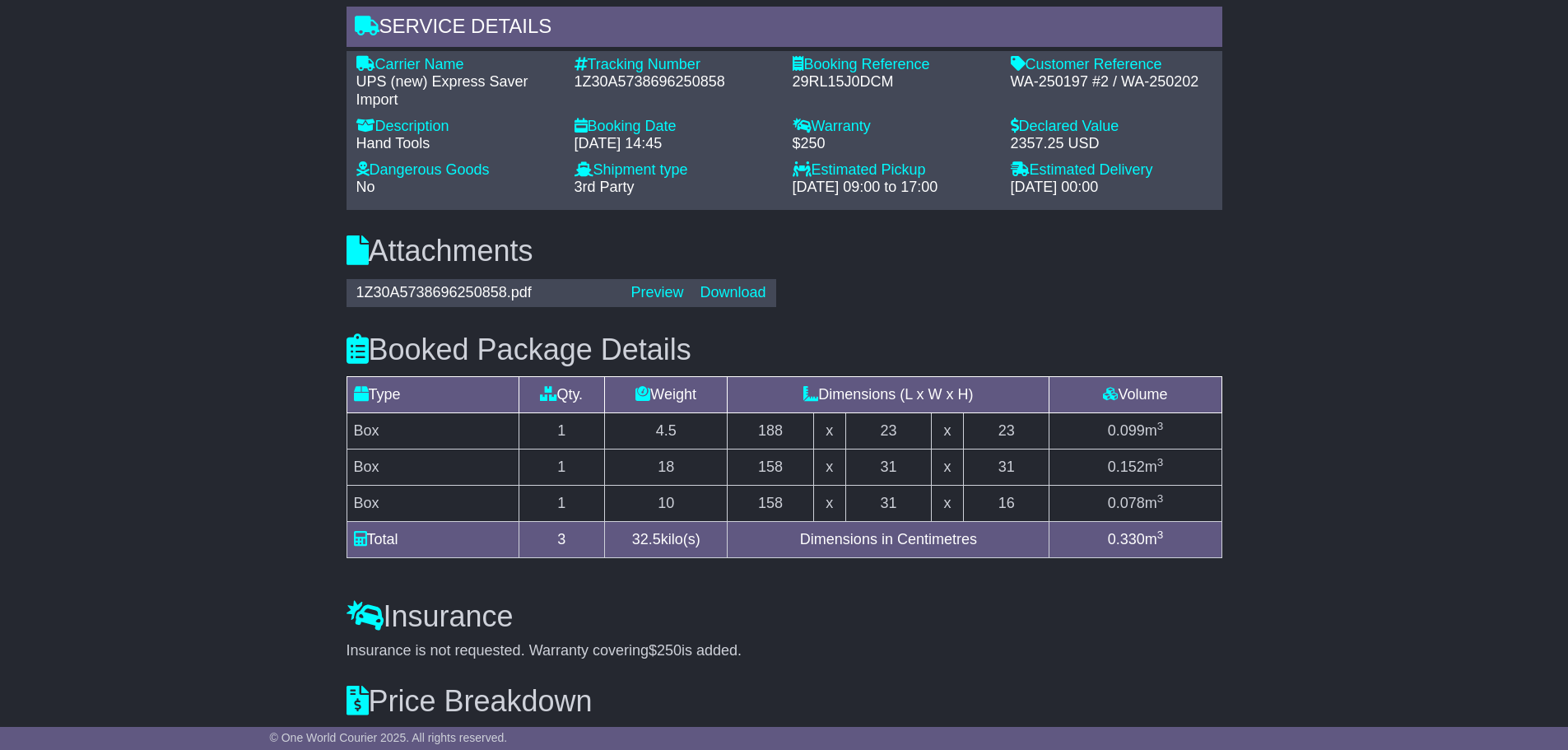
scroll to position [1236, 0]
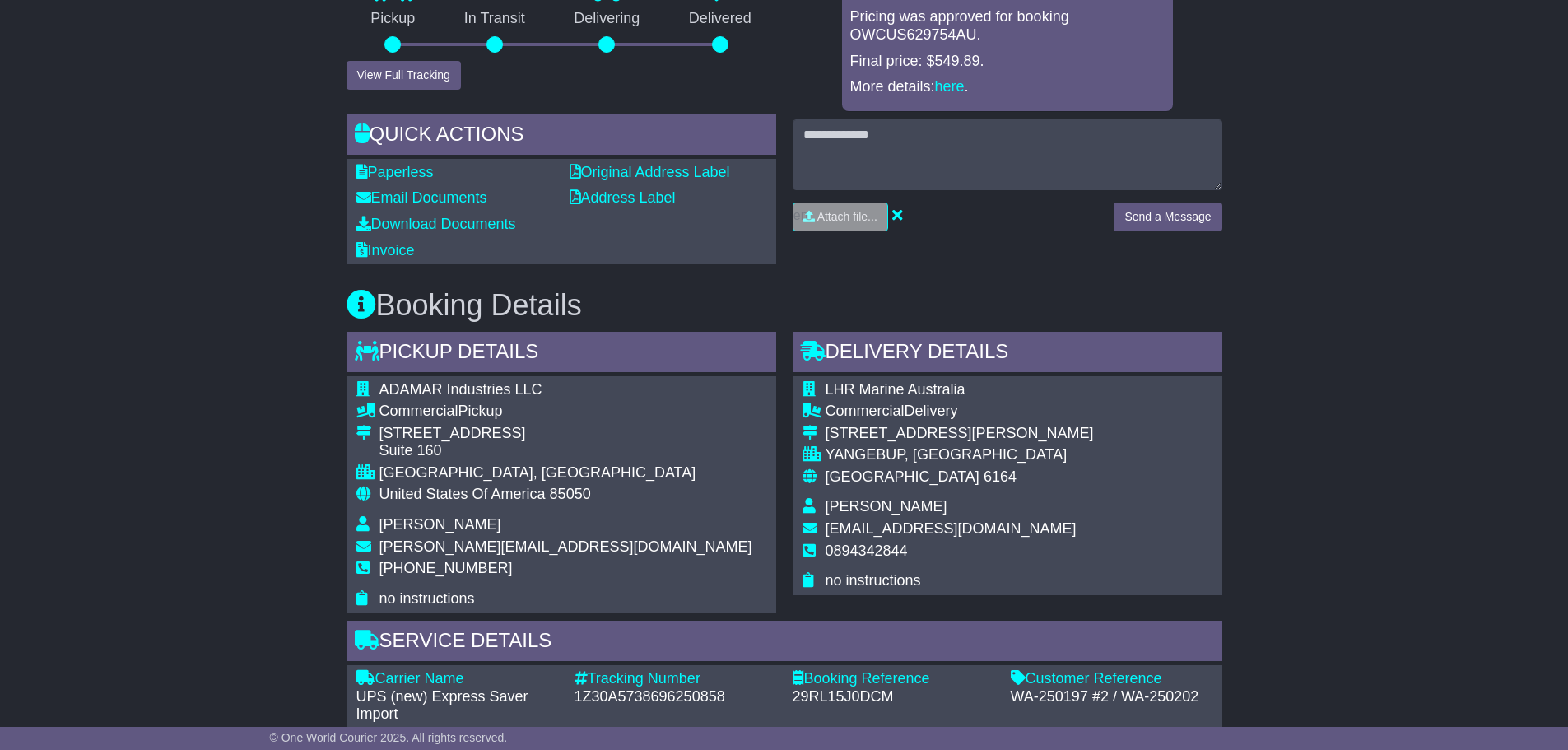
scroll to position [741, 0]
